Goal: Task Accomplishment & Management: Manage account settings

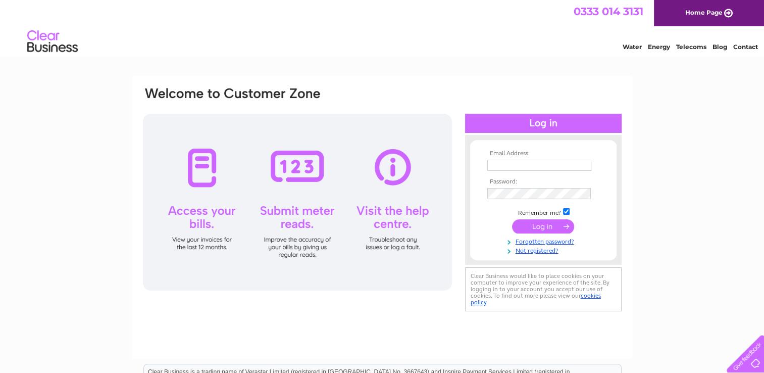
type input "[EMAIL_ADDRESS][DOMAIN_NAME]"
click at [531, 226] on input "submit" at bounding box center [543, 226] width 62 height 14
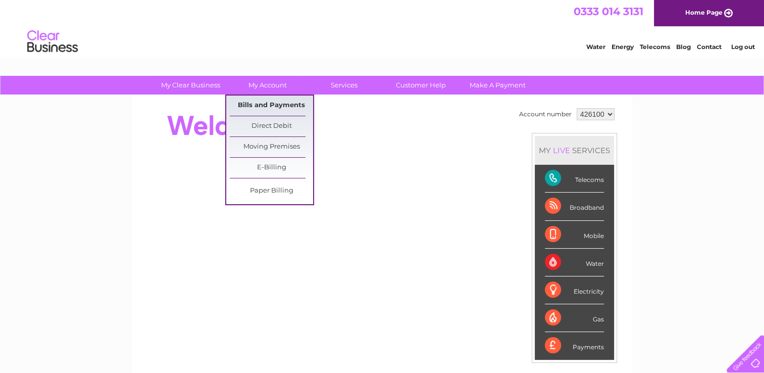
click at [255, 101] on link "Bills and Payments" at bounding box center [271, 105] width 83 height 20
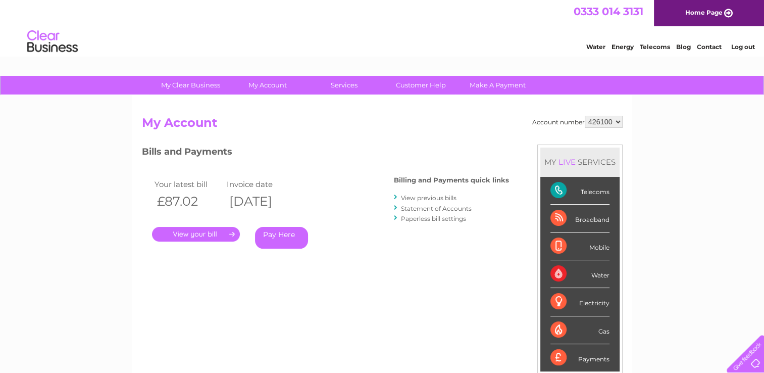
click at [192, 235] on link "." at bounding box center [196, 234] width 88 height 15
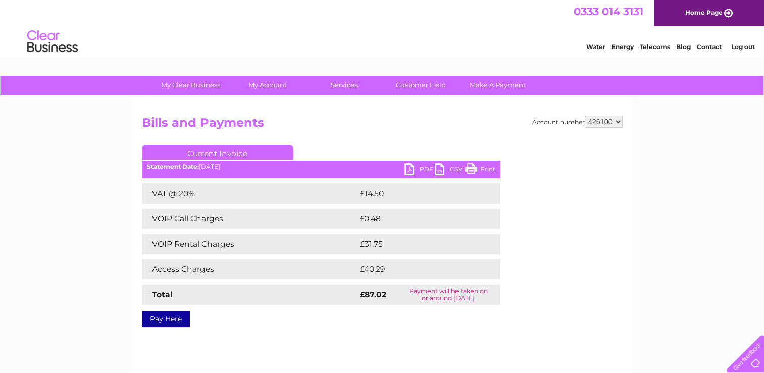
click at [492, 164] on link "Print" at bounding box center [480, 170] width 30 height 15
click at [478, 172] on link "Print" at bounding box center [480, 170] width 30 height 15
